Goal: Information Seeking & Learning: Learn about a topic

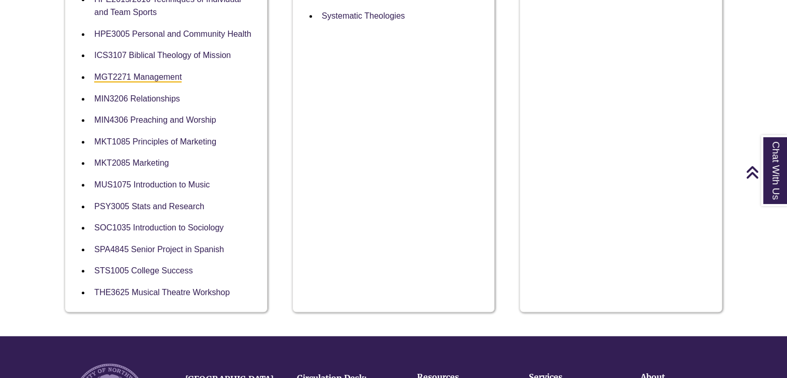
scroll to position [921, 0]
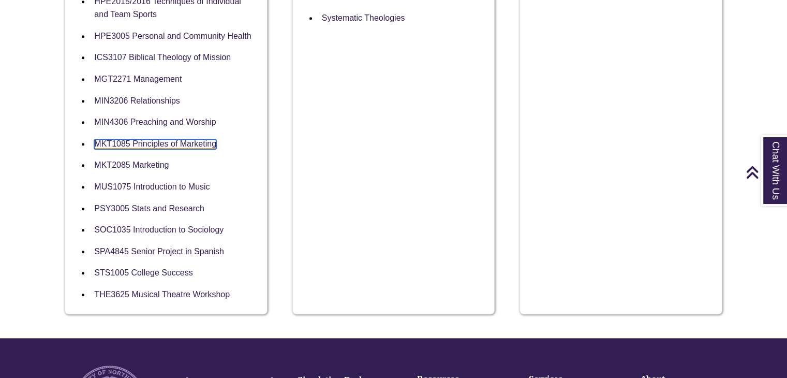
click at [170, 144] on link "MKT1085 Principles of Marketing" at bounding box center [155, 144] width 122 height 10
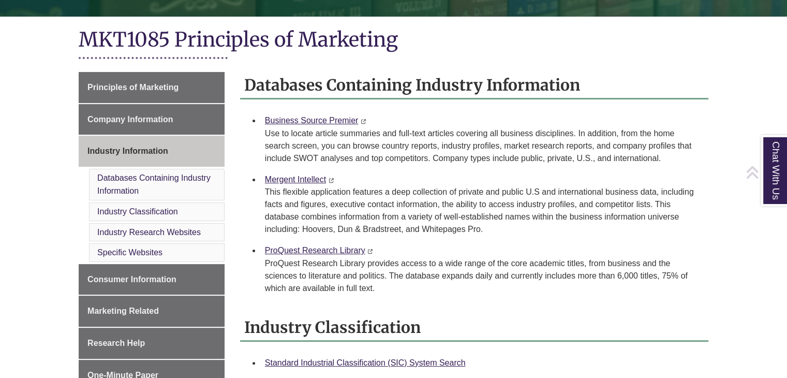
scroll to position [275, 0]
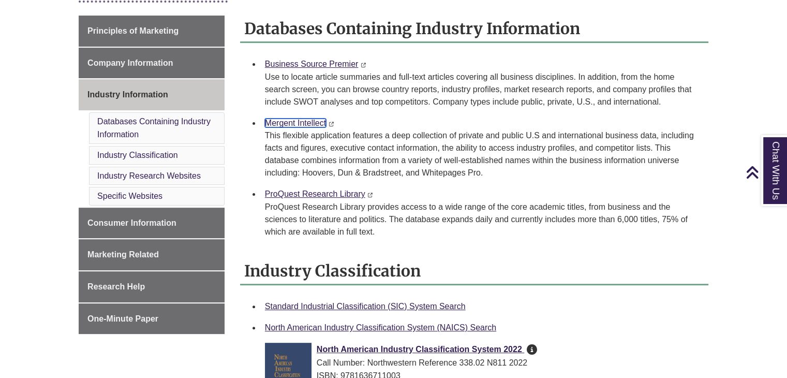
click at [300, 124] on link "Mergent Intellect" at bounding box center [295, 122] width 61 height 9
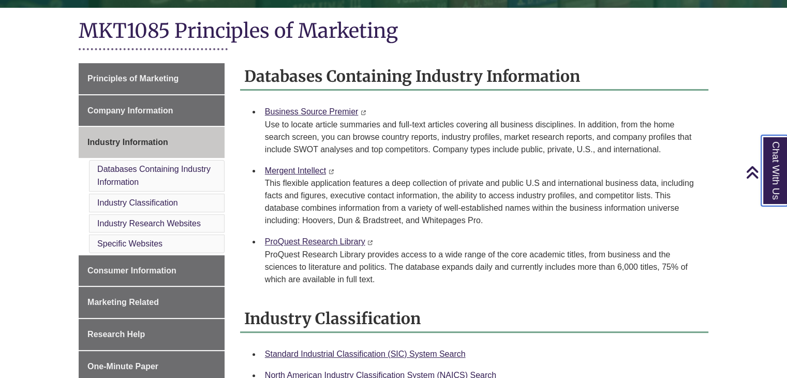
scroll to position [228, 0]
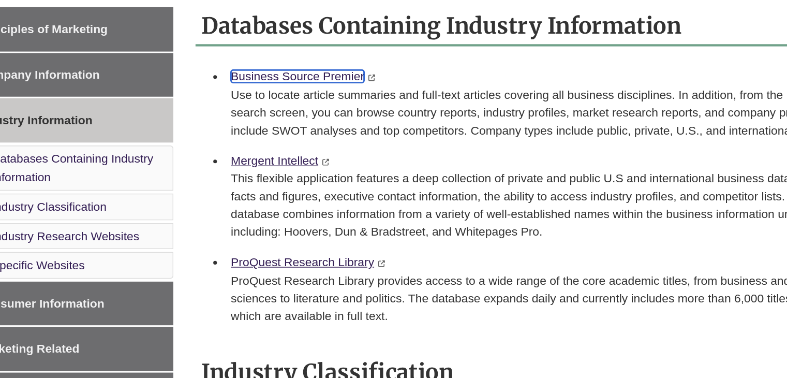
click at [327, 112] on link "Business Source Premier" at bounding box center [312, 111] width 94 height 9
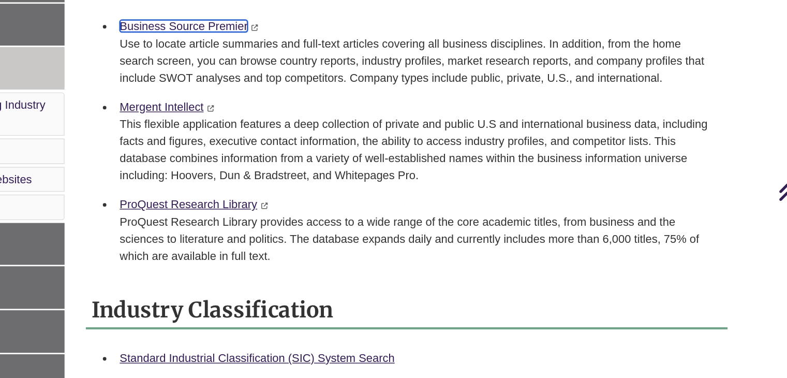
scroll to position [288, 0]
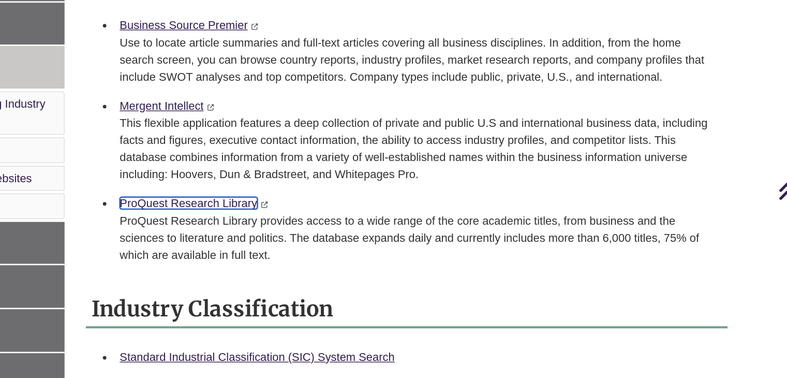
click at [346, 179] on link "ProQuest Research Library" at bounding box center [315, 180] width 100 height 9
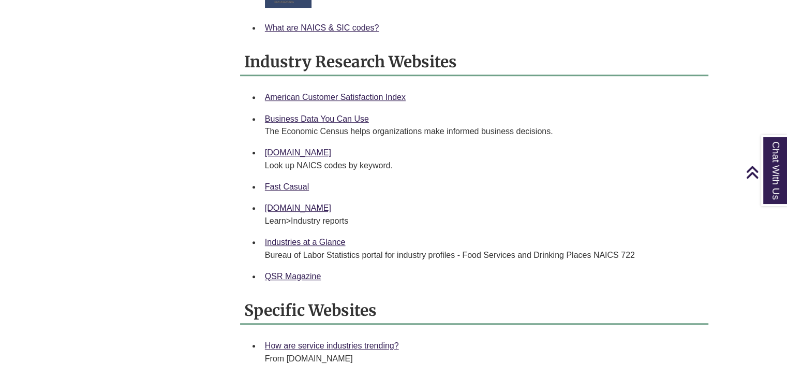
scroll to position [671, 0]
click at [296, 181] on link "Fast Casual" at bounding box center [287, 185] width 44 height 9
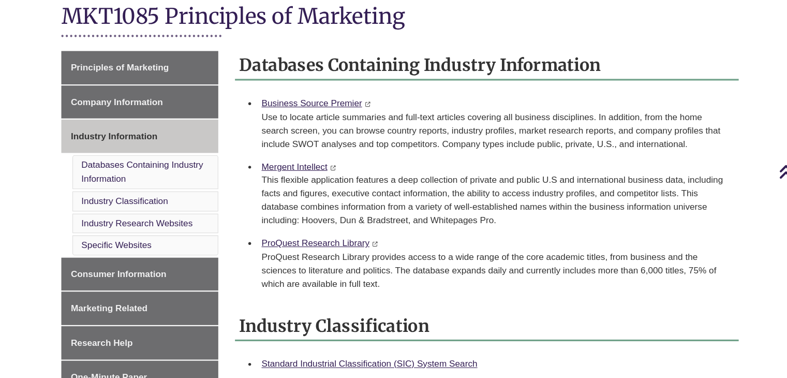
scroll to position [231, 0]
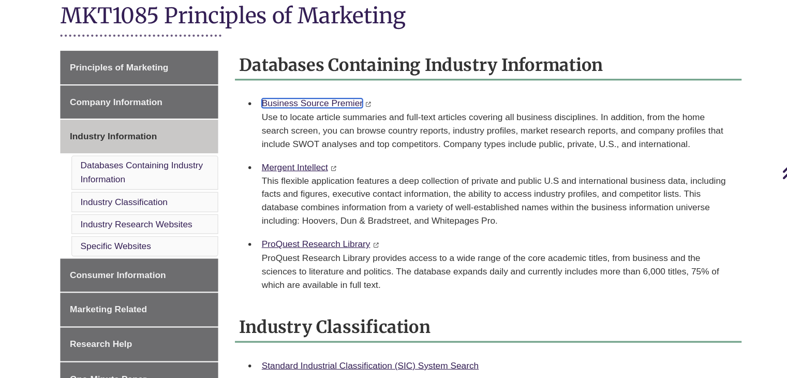
click at [319, 106] on link "Business Source Premier" at bounding box center [312, 108] width 94 height 9
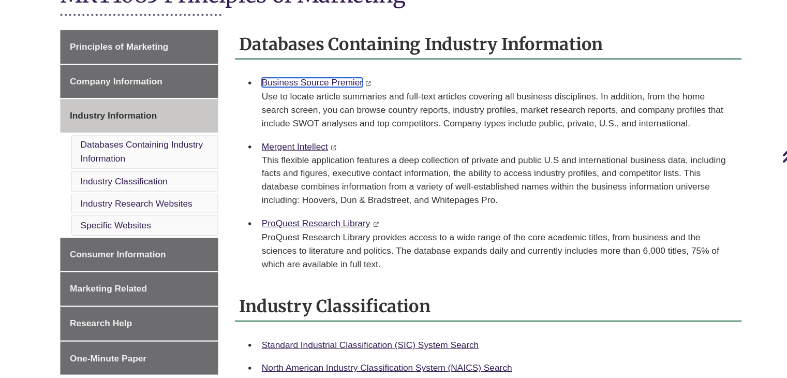
scroll to position [235, 0]
